Goal: Navigation & Orientation: Find specific page/section

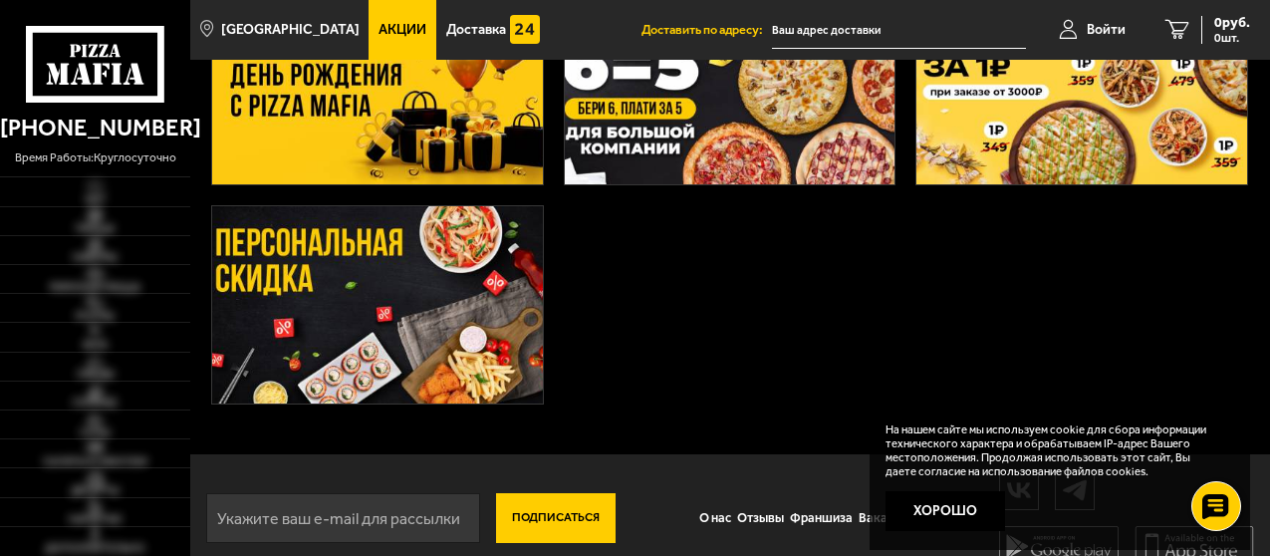
scroll to position [480, 0]
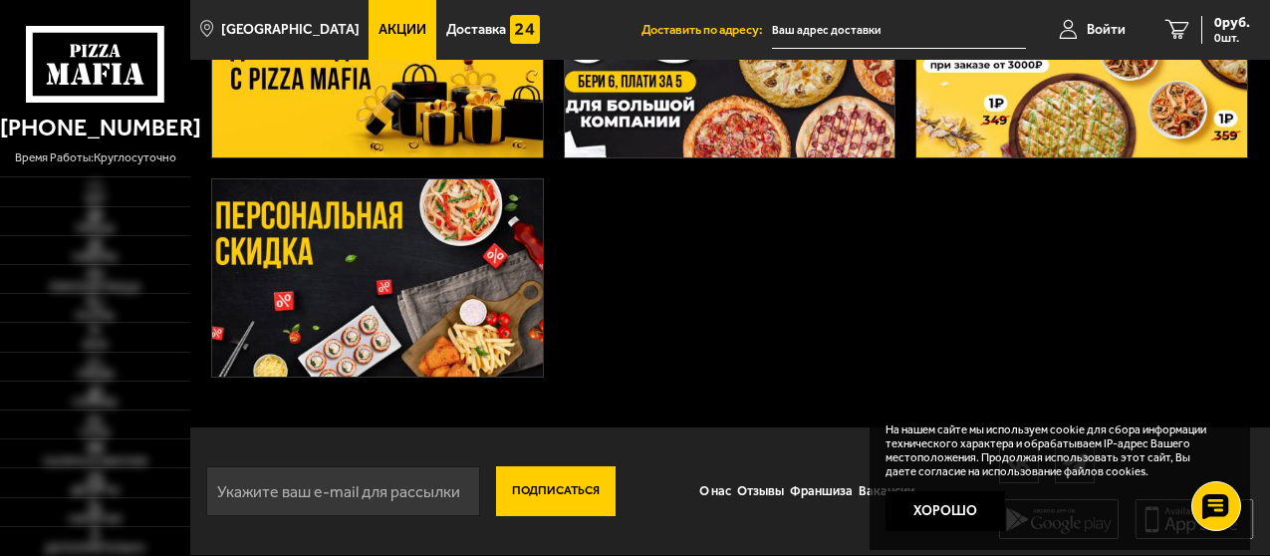
click at [893, 497] on button "Хорошо" at bounding box center [946, 511] width 120 height 40
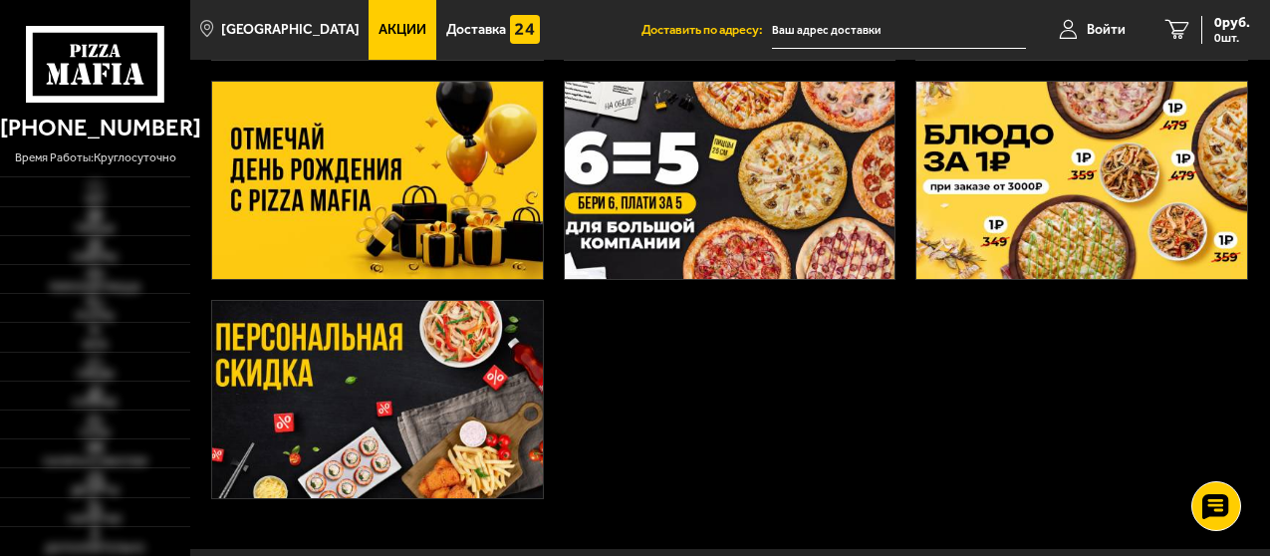
scroll to position [231, 0]
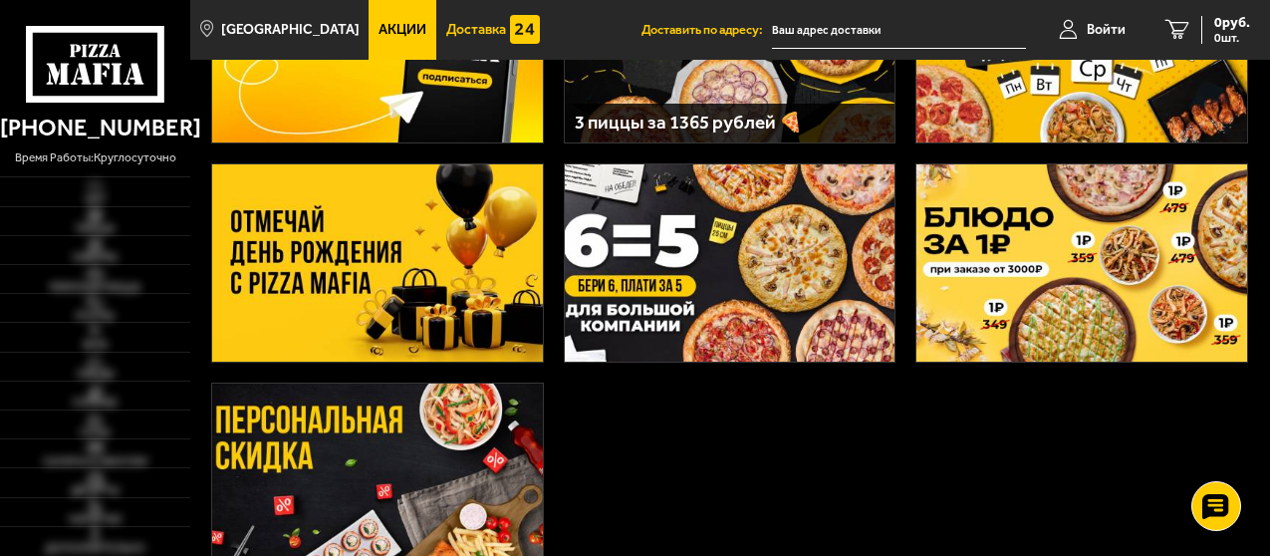
click at [540, 25] on img at bounding box center [525, 30] width 30 height 30
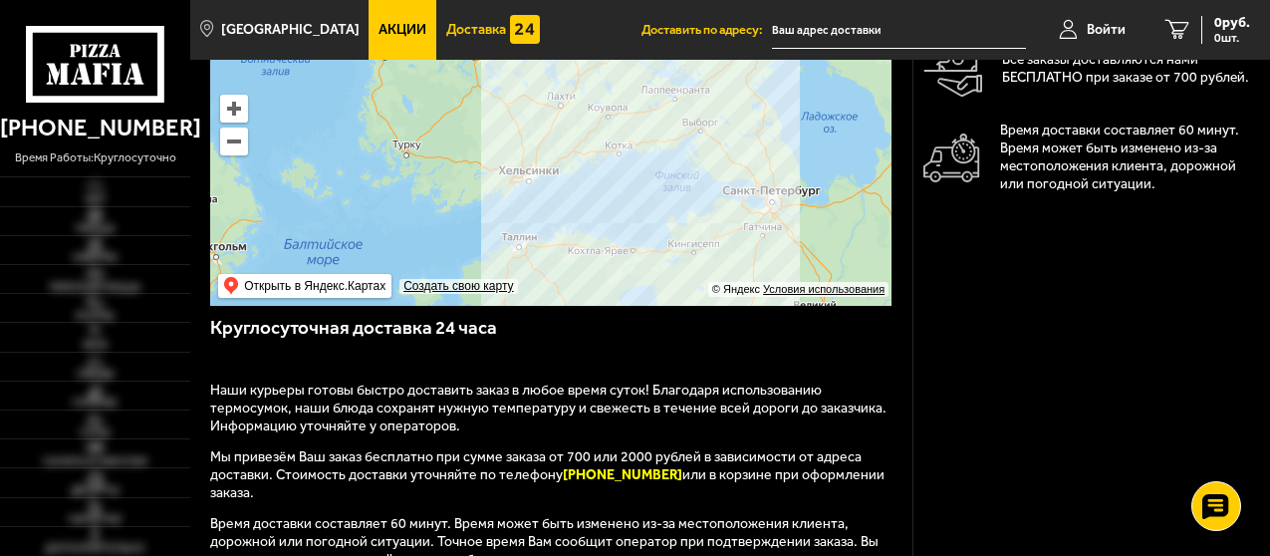
scroll to position [979, 0]
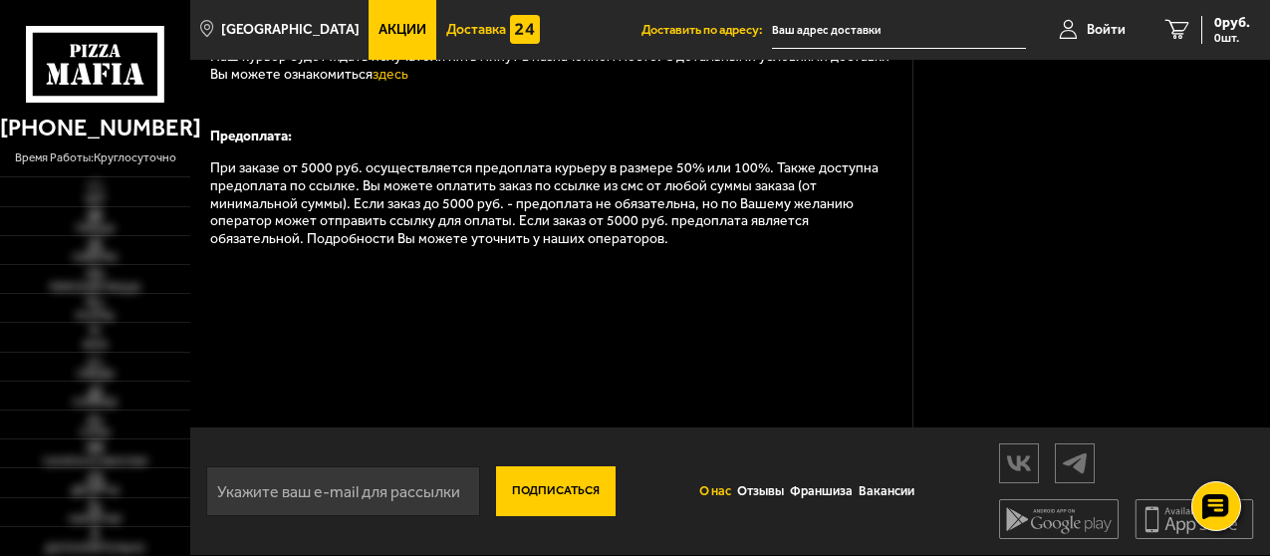
click at [710, 493] on link "О нас" at bounding box center [715, 491] width 38 height 40
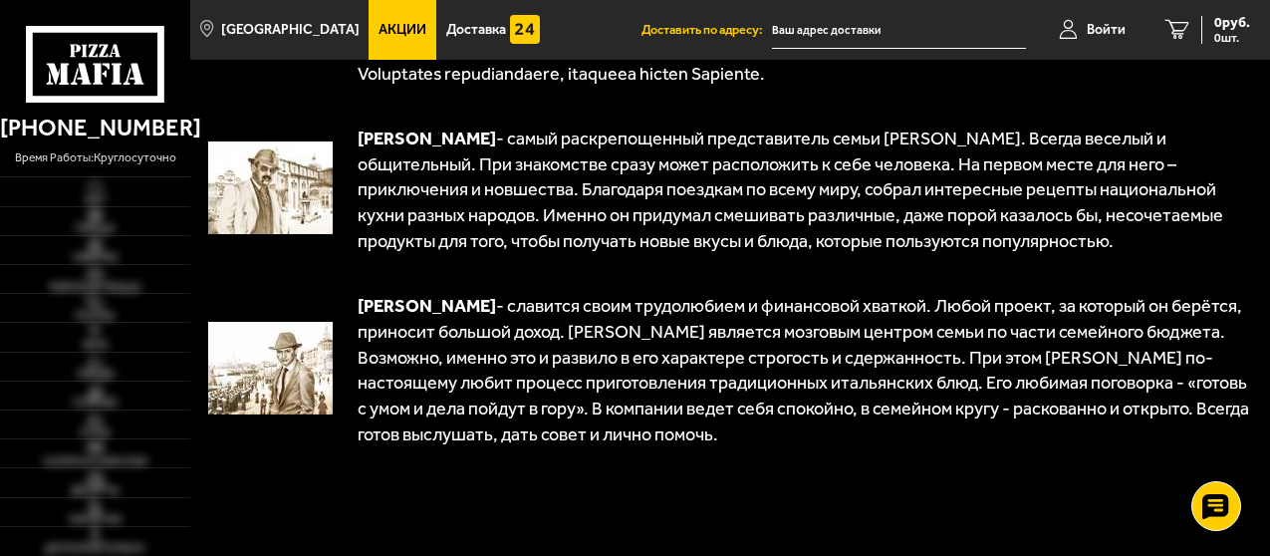
scroll to position [1580, 0]
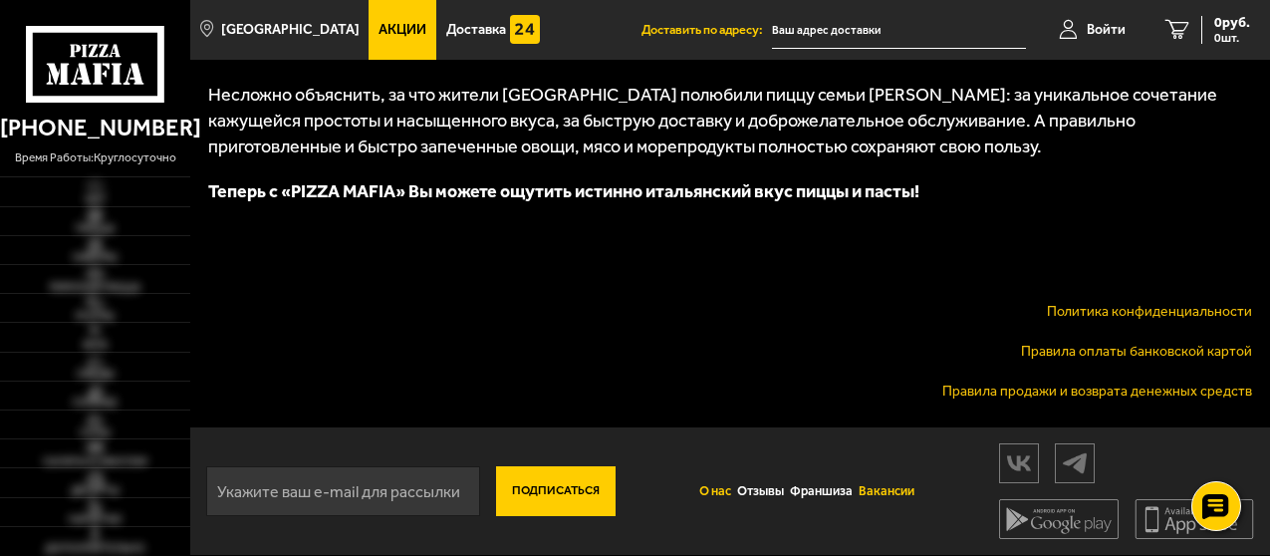
click at [871, 497] on link "Вакансии" at bounding box center [887, 491] width 62 height 40
